Goal: Task Accomplishment & Management: Complete application form

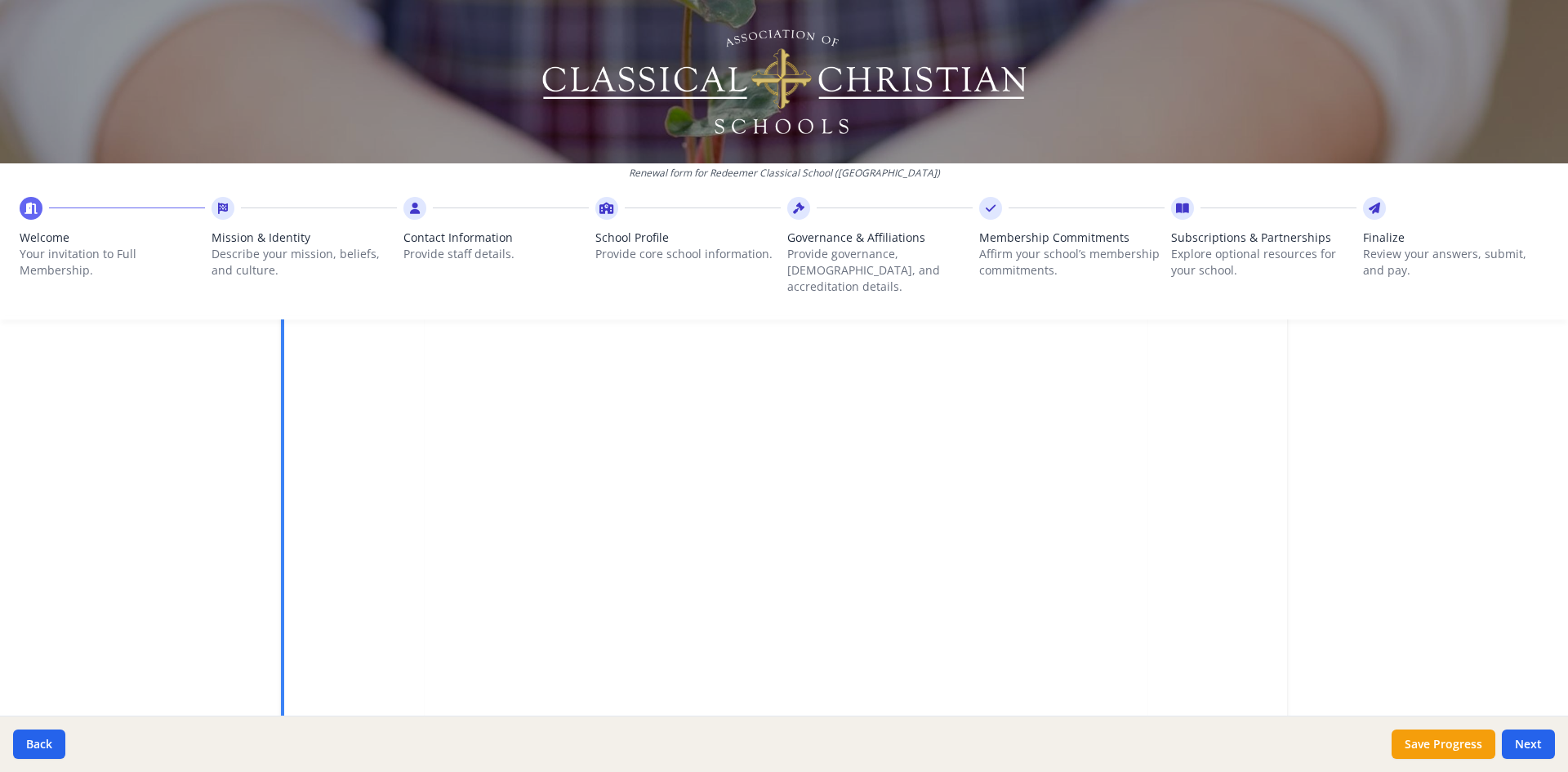
scroll to position [185, 0]
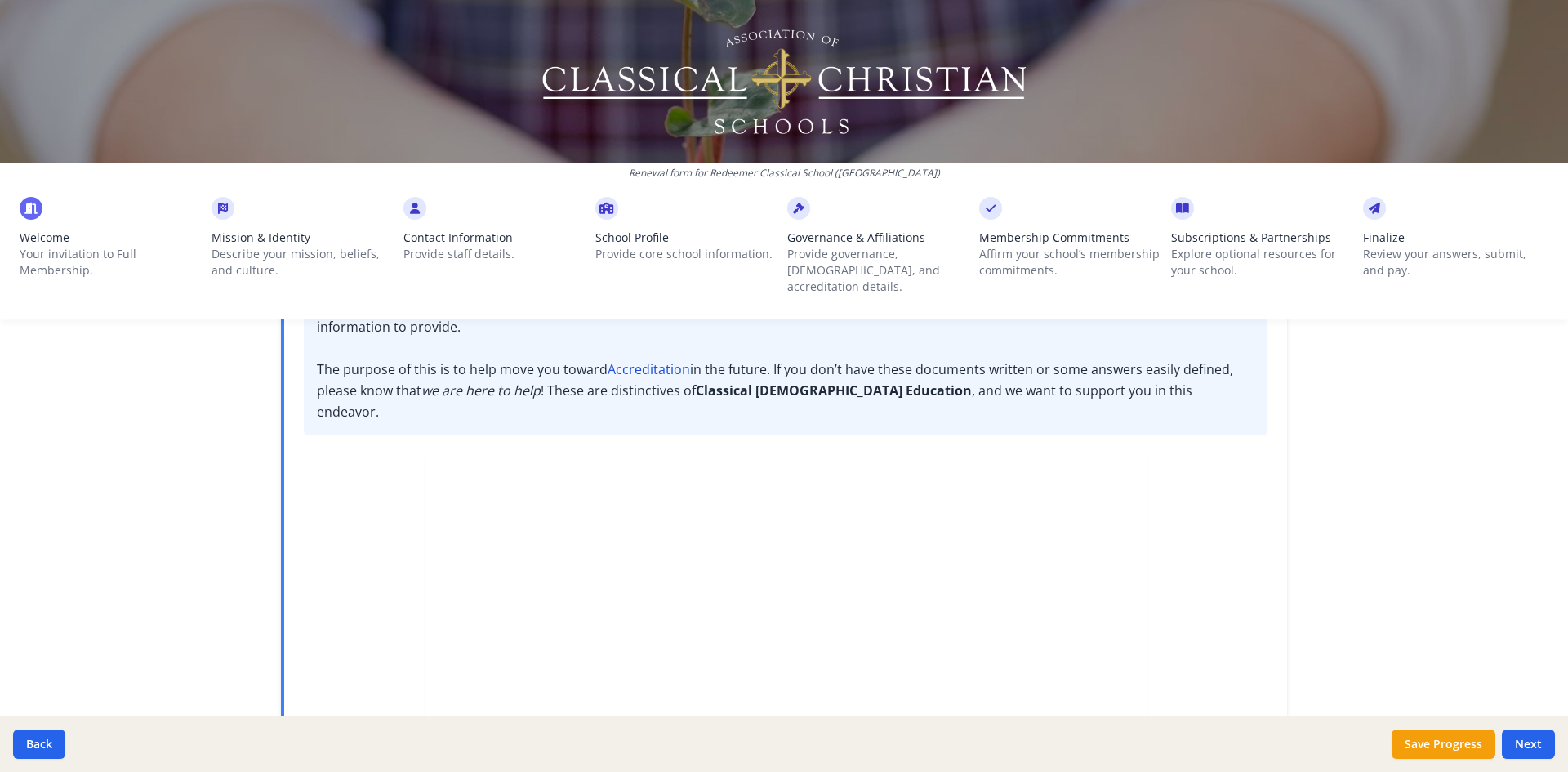
click at [221, 211] on icon at bounding box center [223, 208] width 10 height 17
click at [1537, 743] on button "Next" at bounding box center [1529, 744] width 53 height 29
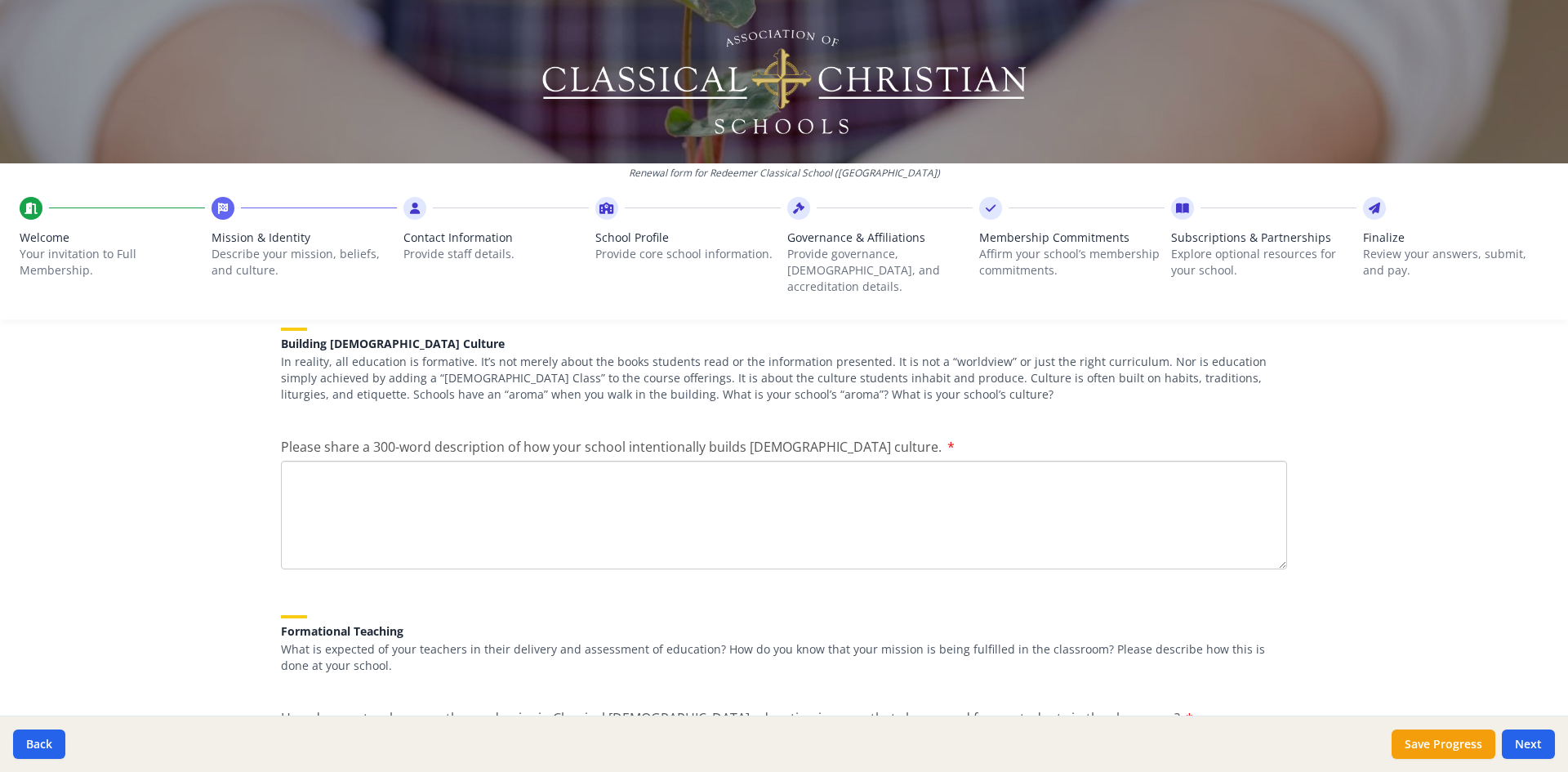
scroll to position [1978, 0]
click at [1540, 745] on button "Next" at bounding box center [1529, 744] width 53 height 29
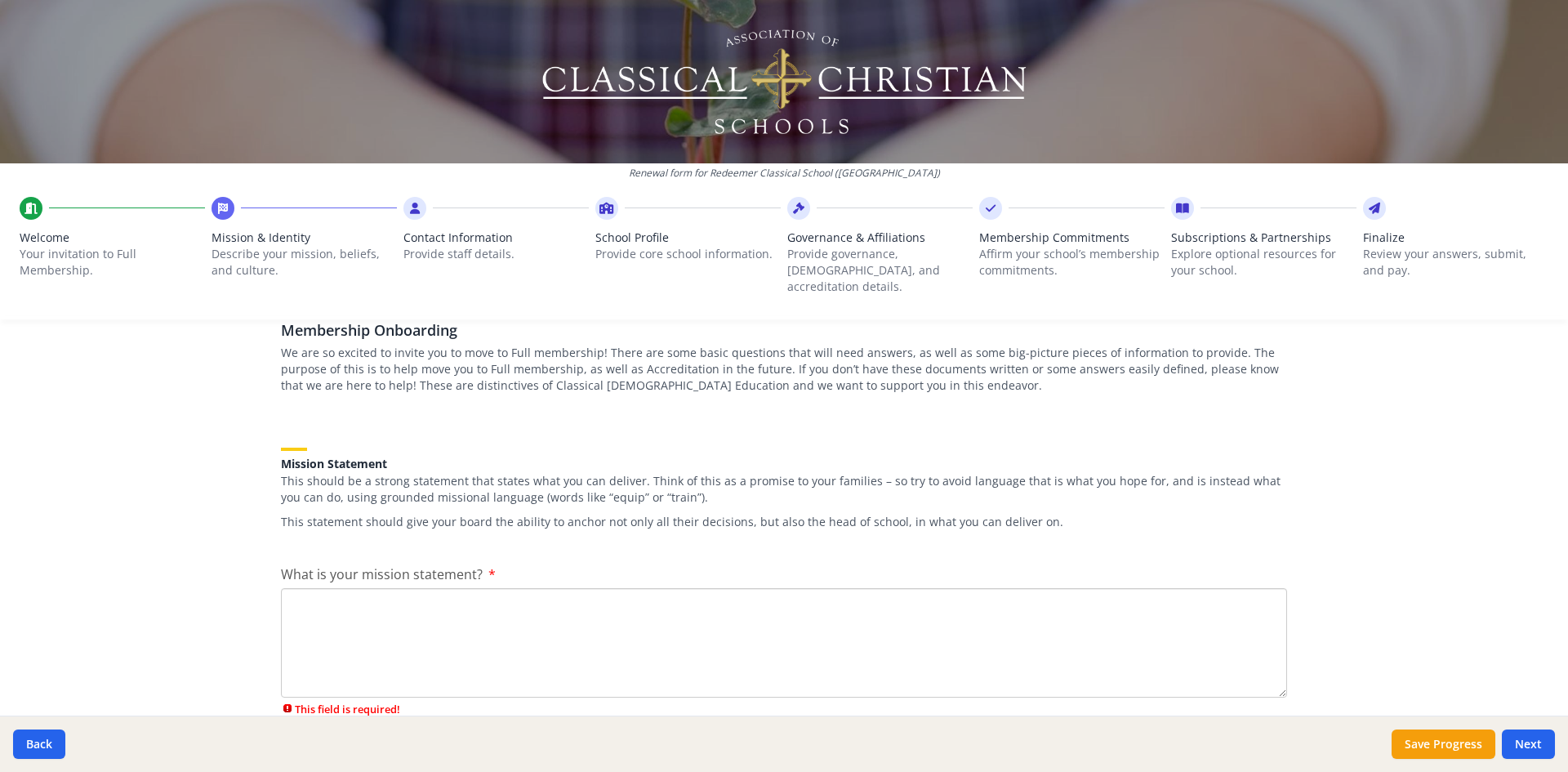
scroll to position [0, 0]
